Goal: Task Accomplishment & Management: Use online tool/utility

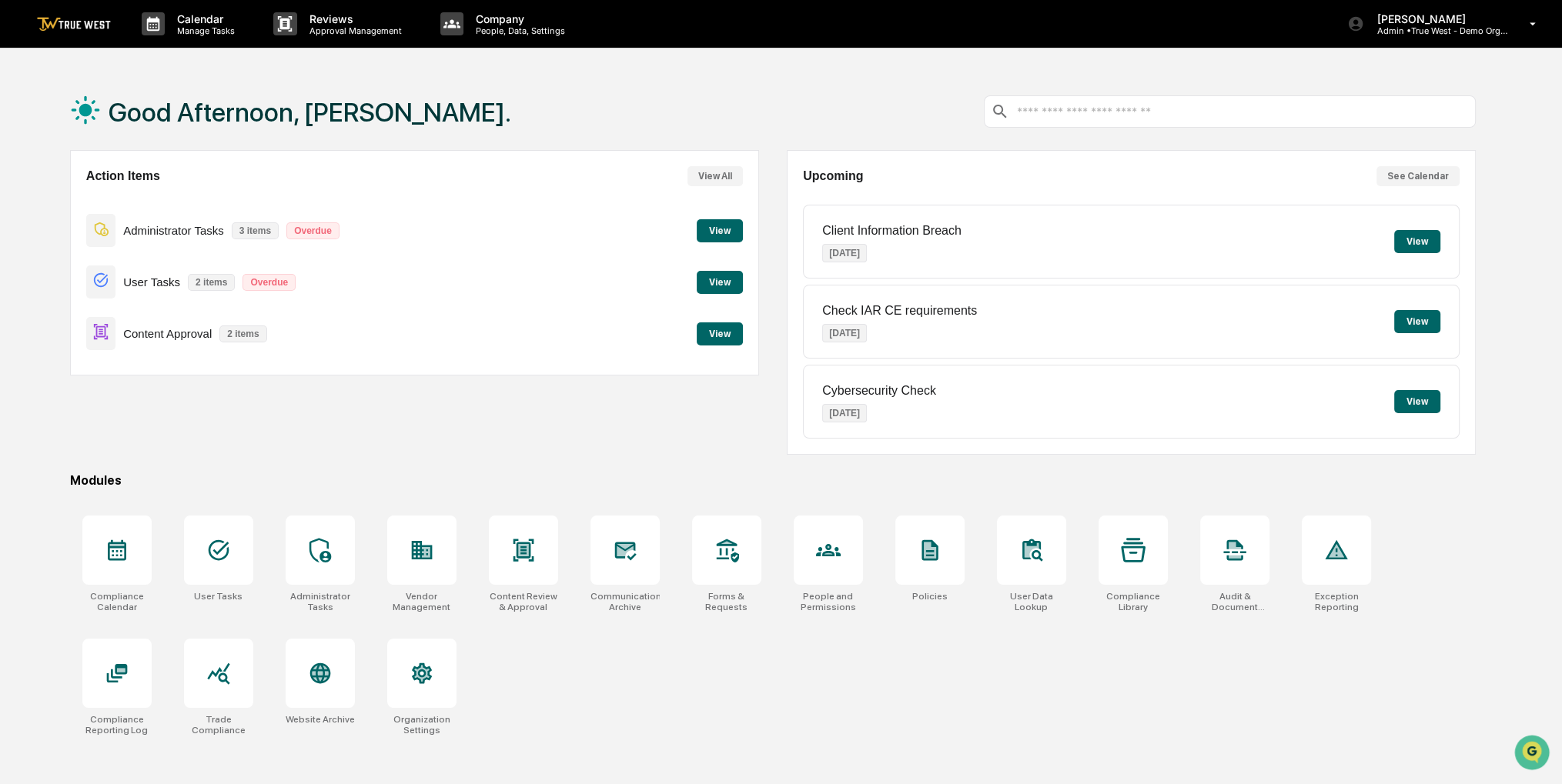
click at [704, 339] on button "View" at bounding box center [719, 333] width 46 height 23
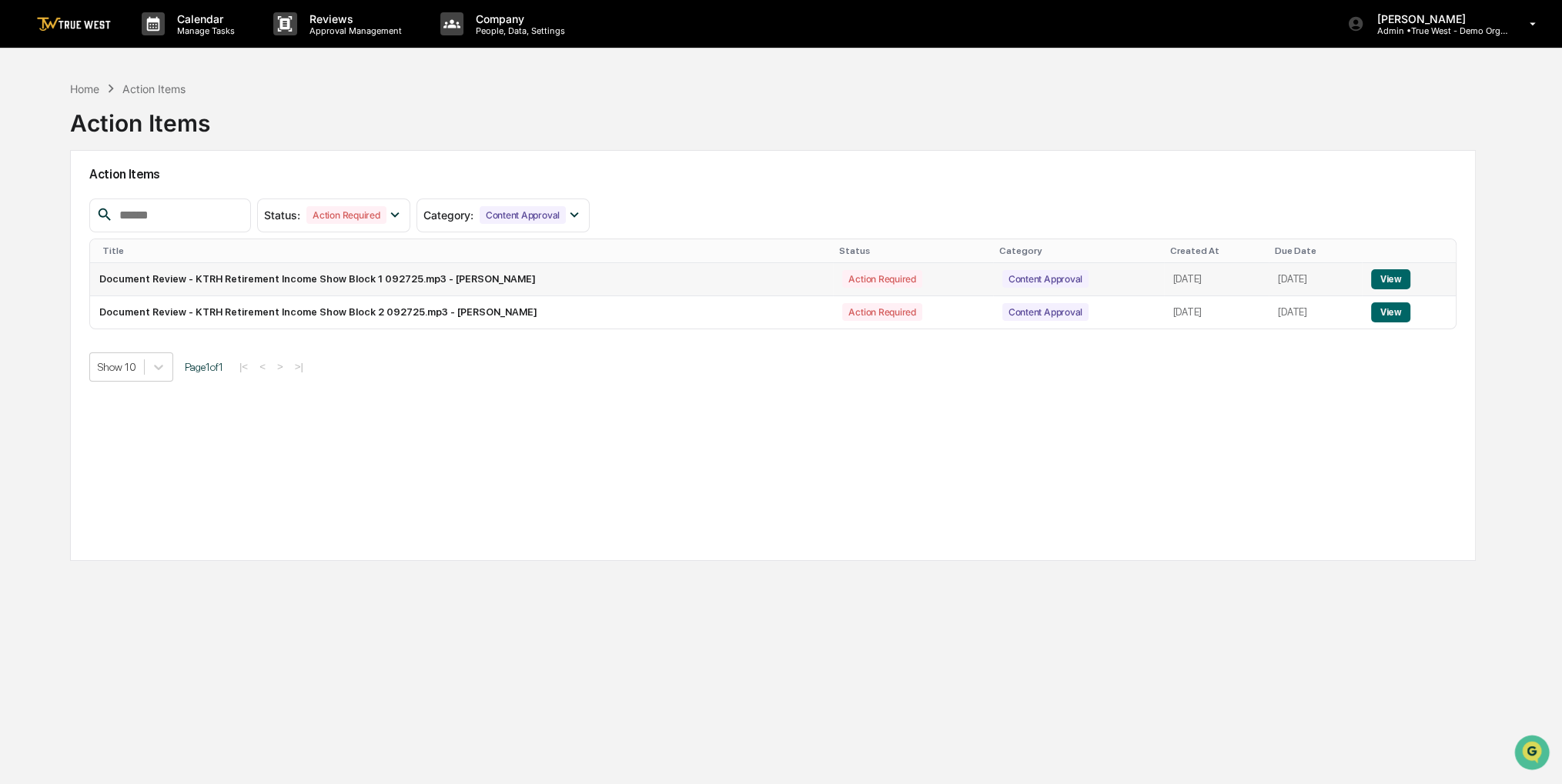
click at [1395, 273] on button "View" at bounding box center [1390, 280] width 39 height 20
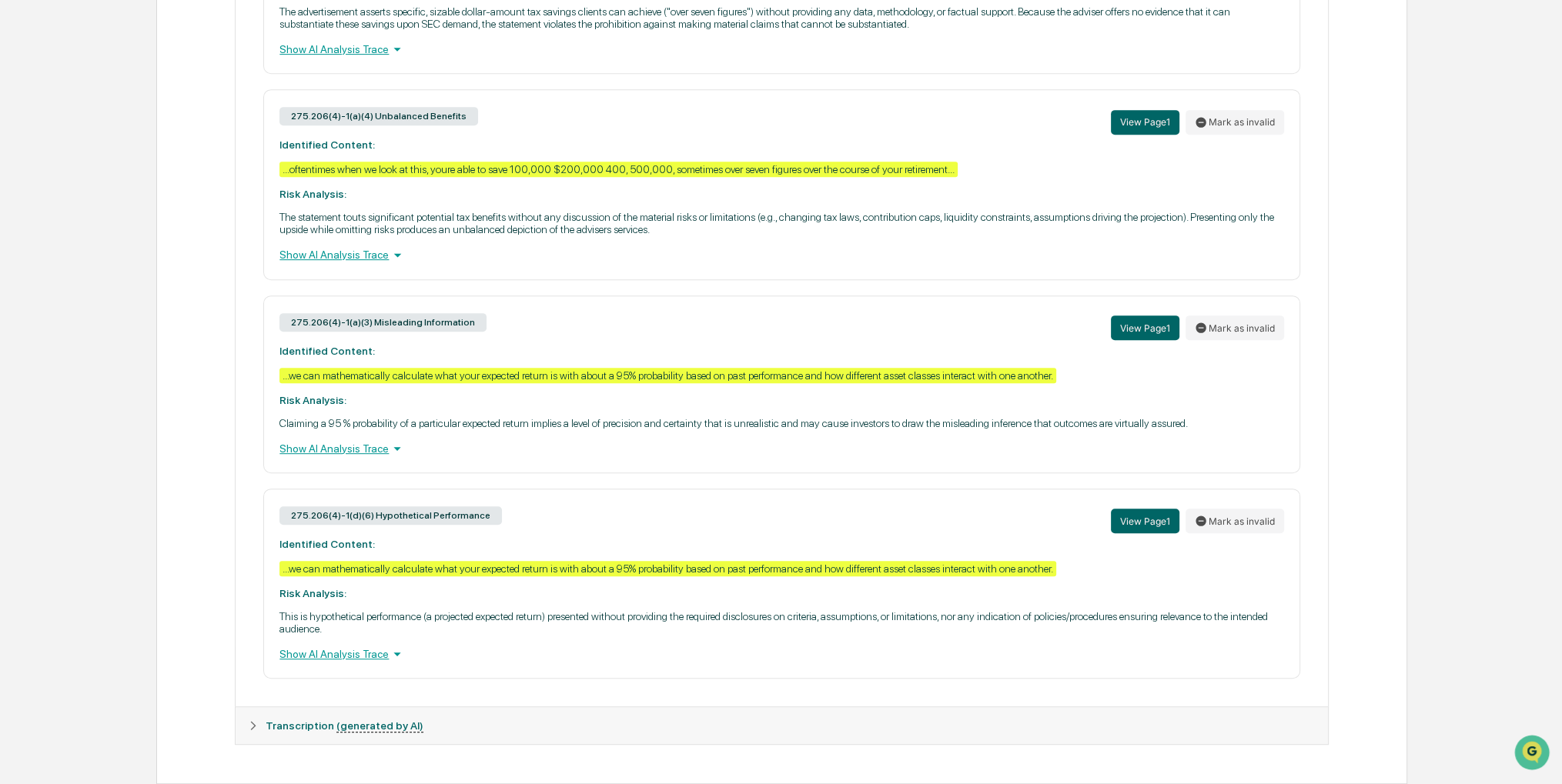
scroll to position [157, 0]
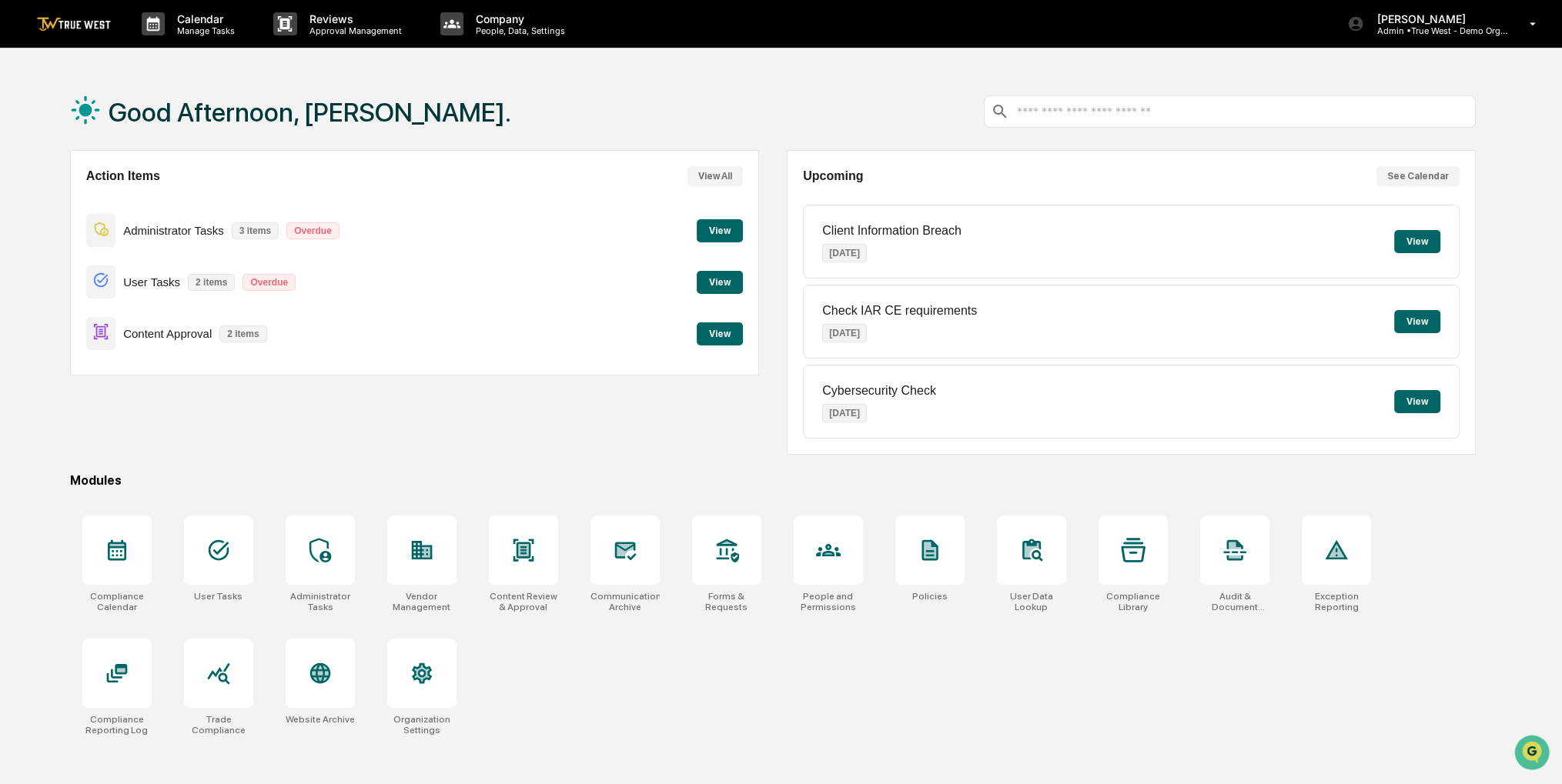
click at [722, 335] on button "View" at bounding box center [719, 333] width 46 height 23
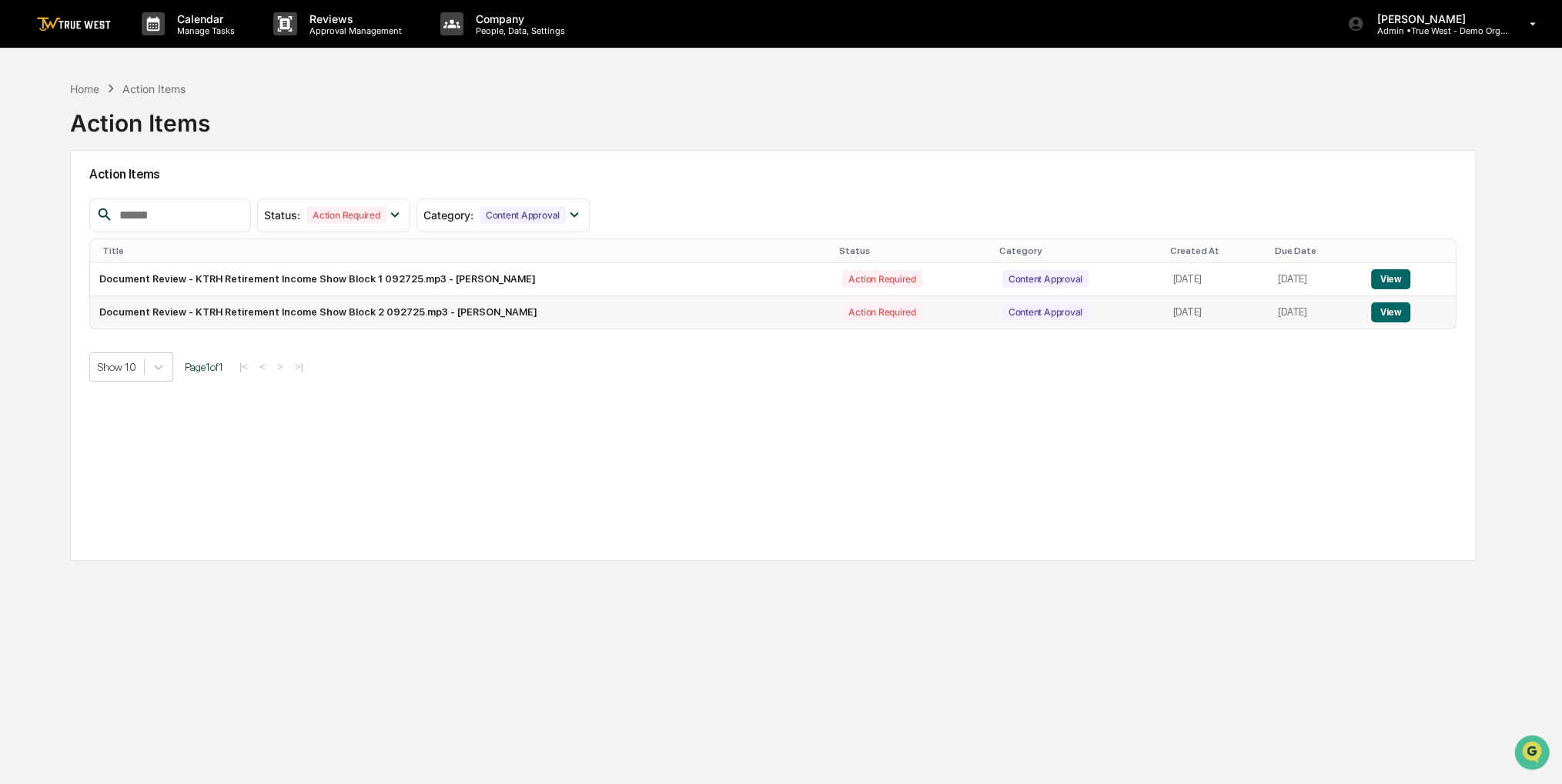
click at [1391, 315] on button "View" at bounding box center [1390, 313] width 39 height 20
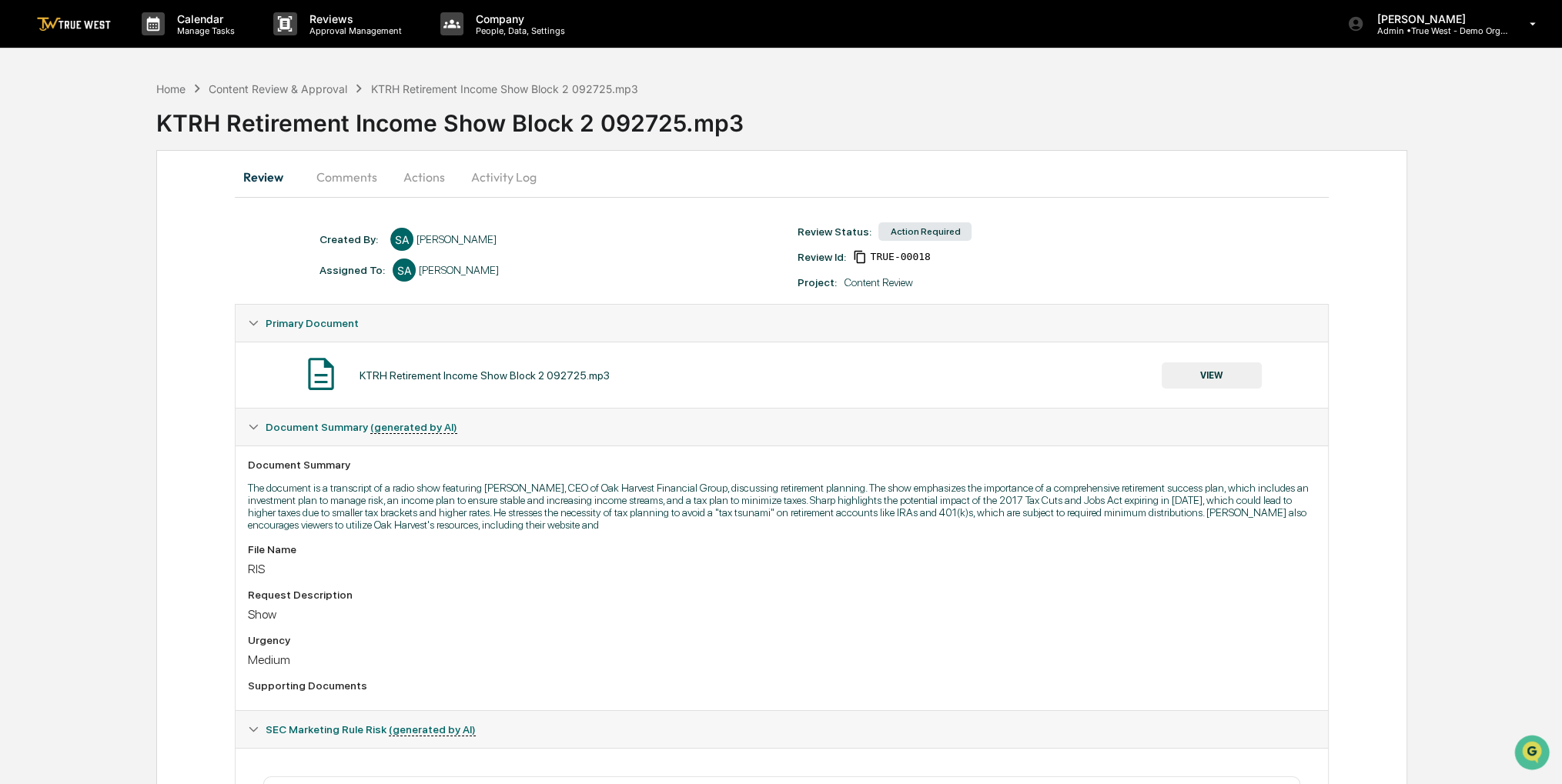
drag, startPoint x: 1087, startPoint y: 356, endPoint x: 685, endPoint y: 446, distance: 412.0
click at [930, 384] on div "KTRH Retirement Income Show Block 2 092725.mp3 VIEW" at bounding box center [781, 374] width 1092 height 66
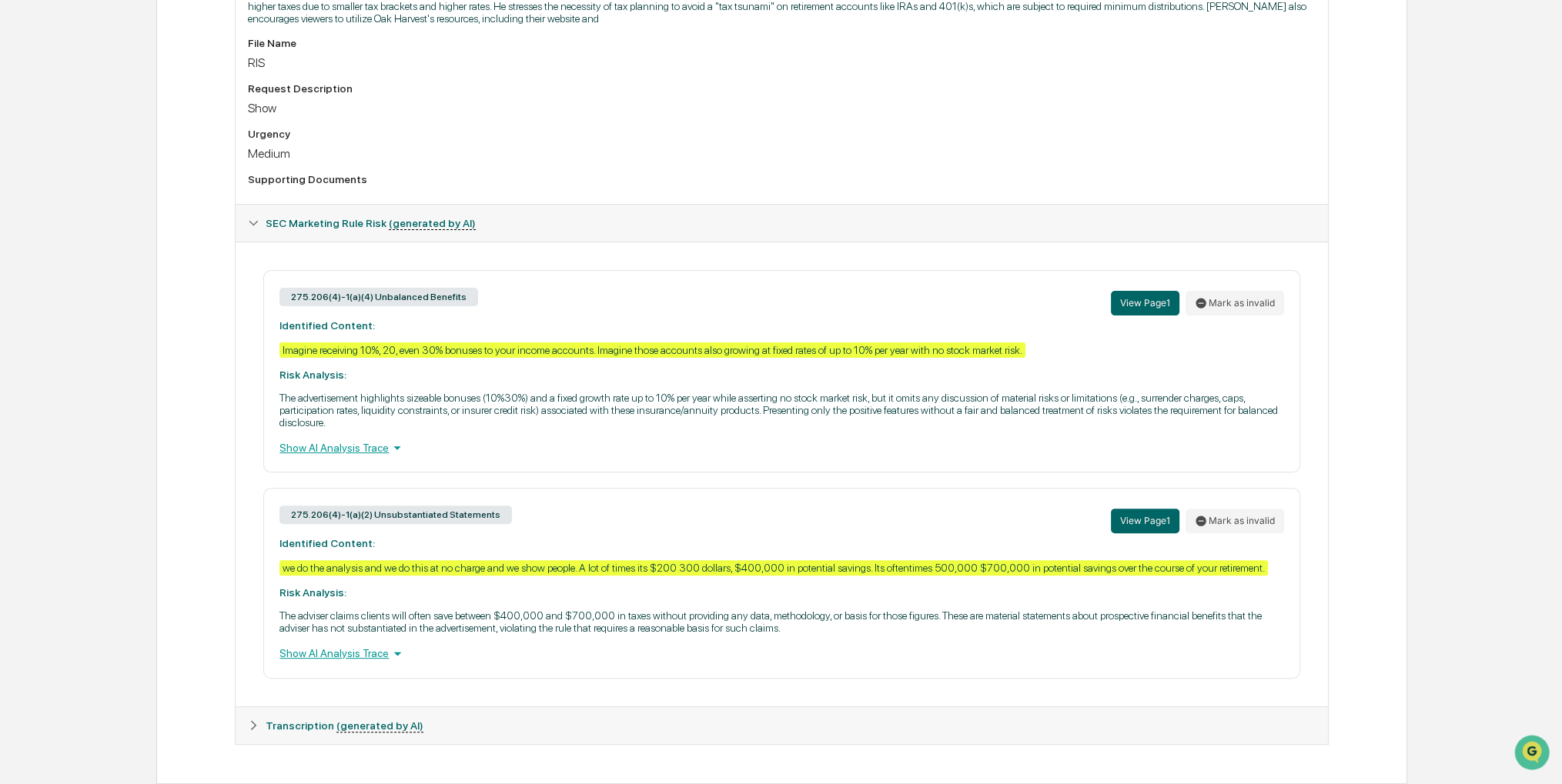
scroll to position [520, 0]
